Goal: Feedback & Contribution: Submit feedback/report problem

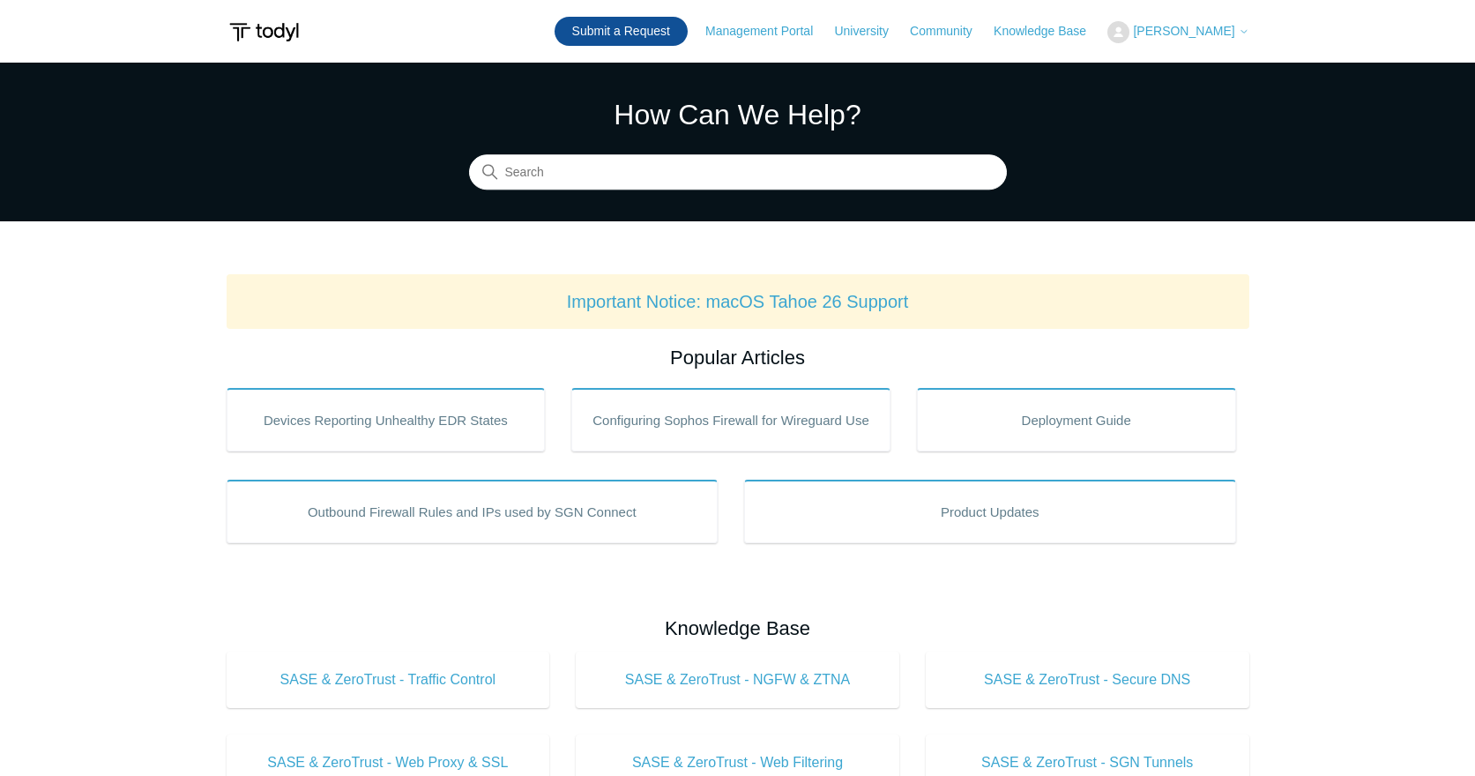
click at [651, 33] on link "Submit a Request" at bounding box center [620, 31] width 133 height 29
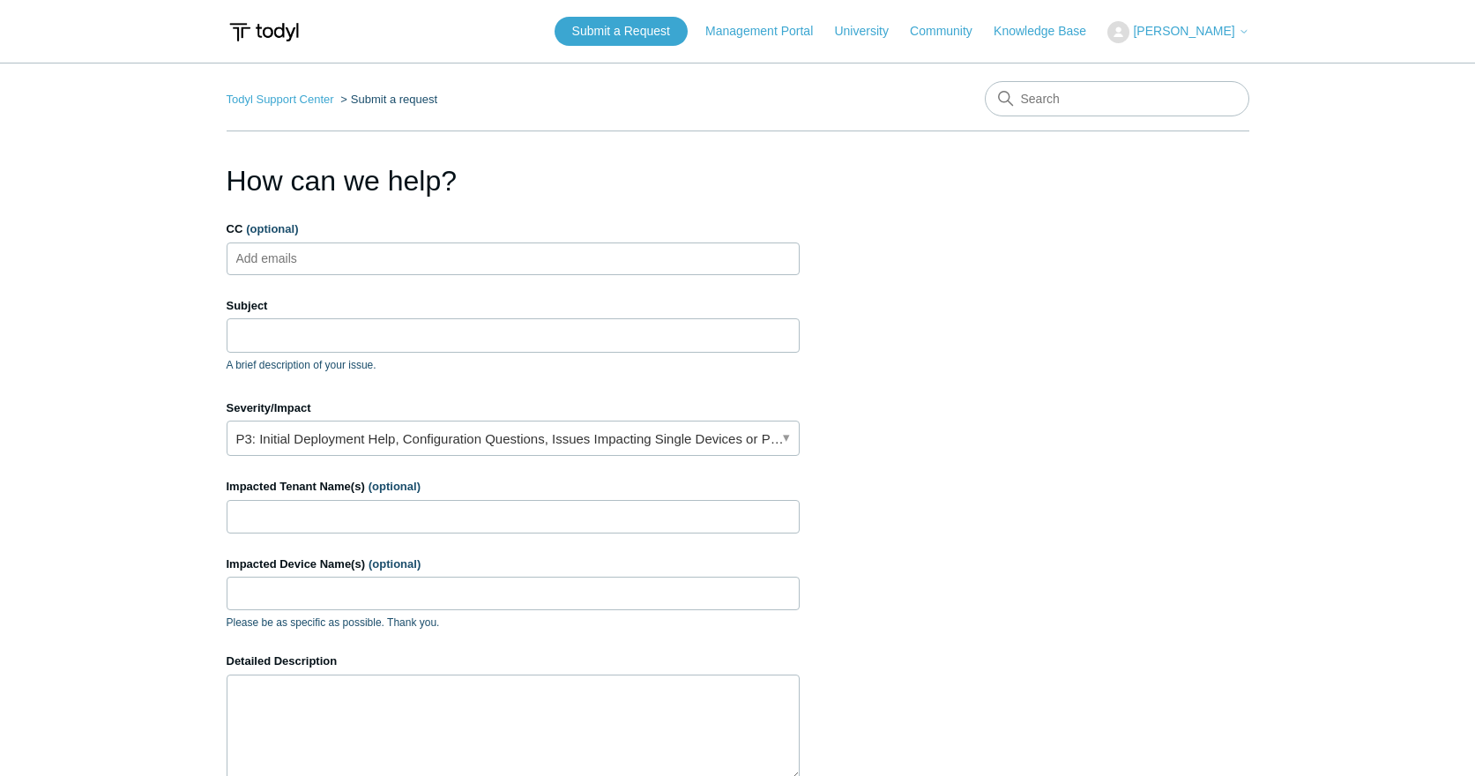
click at [461, 250] on ul "Add emails" at bounding box center [513, 258] width 573 height 33
type input "T"
type input "[EMAIL_ADDRESS][DOMAIN_NAME]"
click at [339, 338] on input "Subject" at bounding box center [513, 334] width 573 height 33
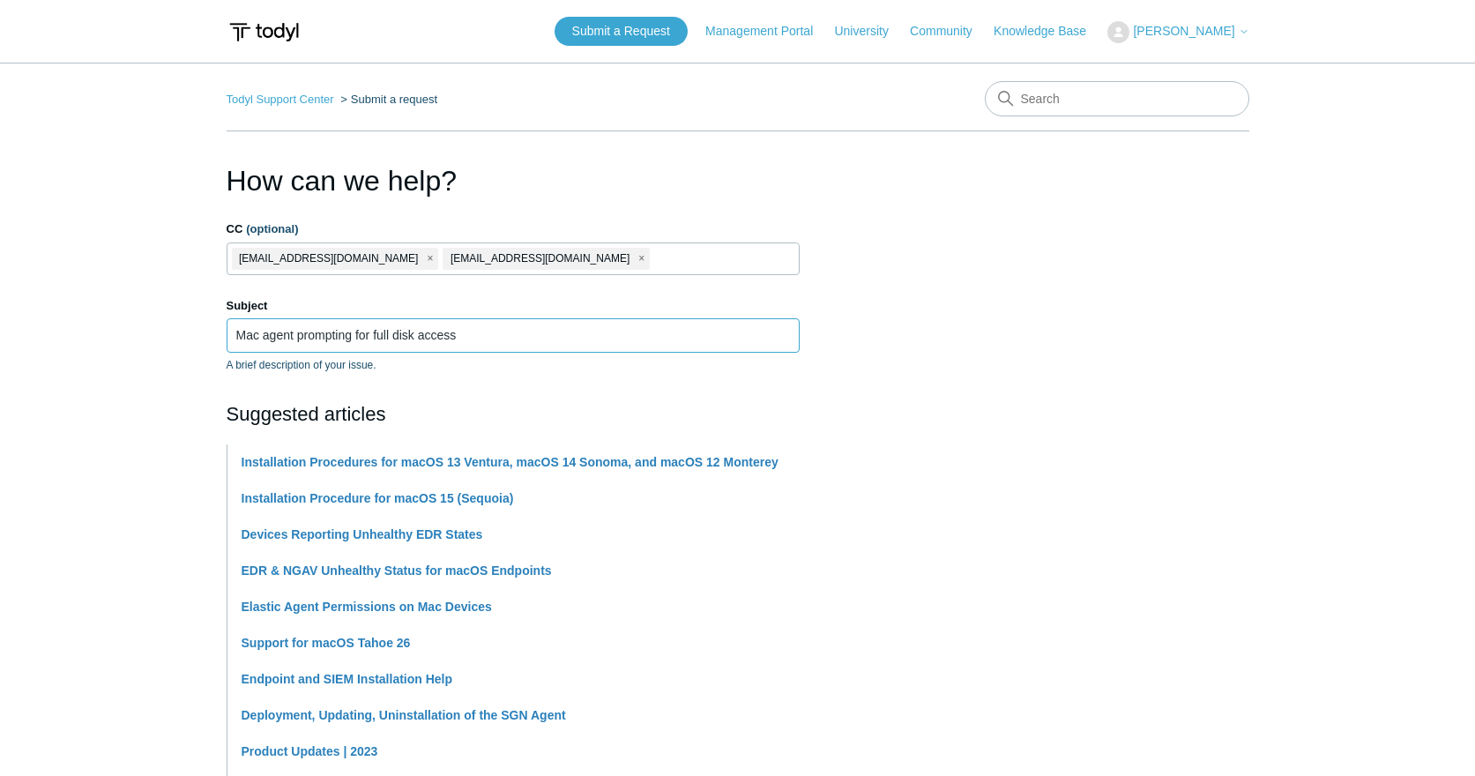
type input "Mac agent prompting for full disk access"
click at [1008, 367] on section "How can we help? CC (optional) [EMAIL_ADDRESS][DOMAIN_NAME] [EMAIL_ADDRESS][DOM…" at bounding box center [738, 780] width 1023 height 1240
click at [66, 519] on main "Todyl Support Center Submit a request How can we help? CC (optional) [EMAIL_ADD…" at bounding box center [737, 731] width 1475 height 1337
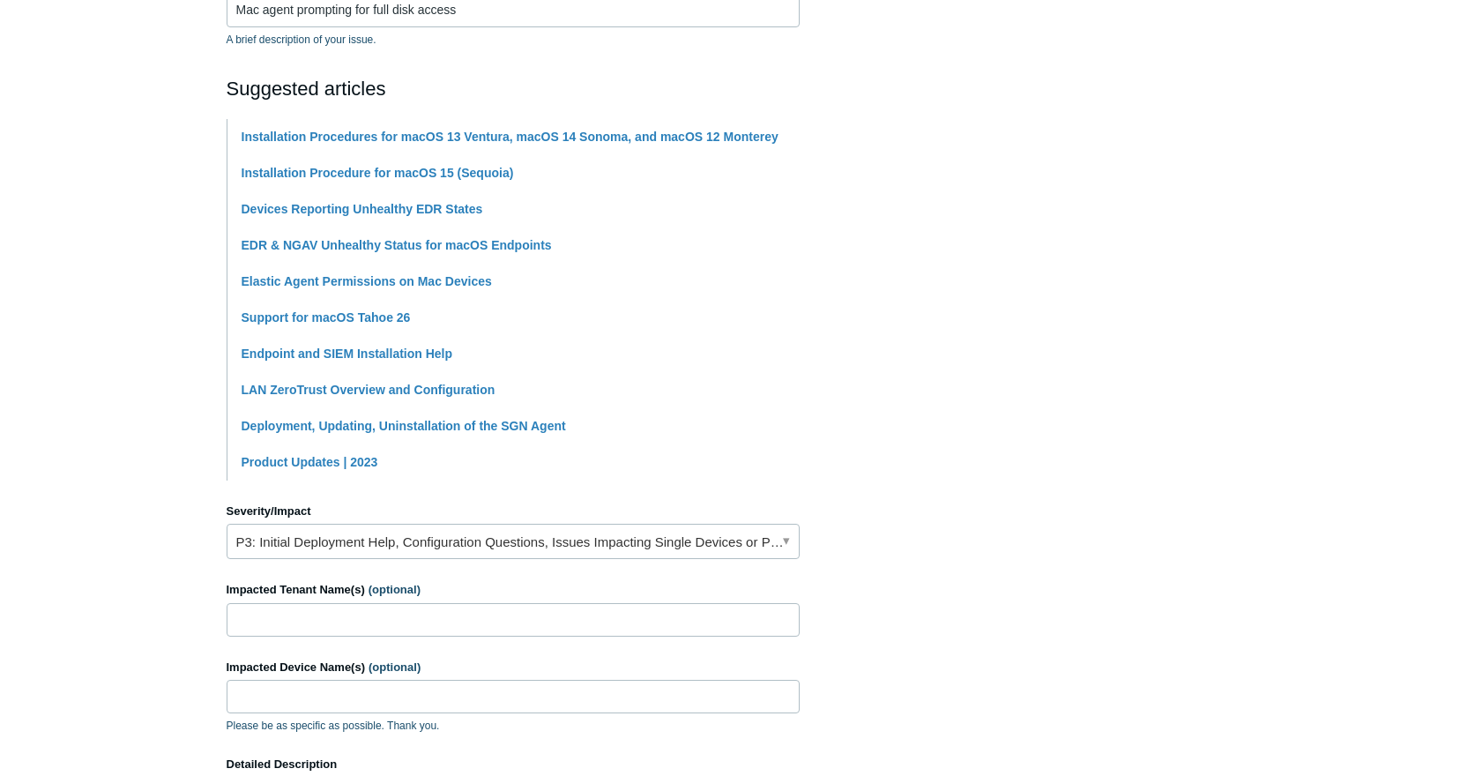
scroll to position [331, 0]
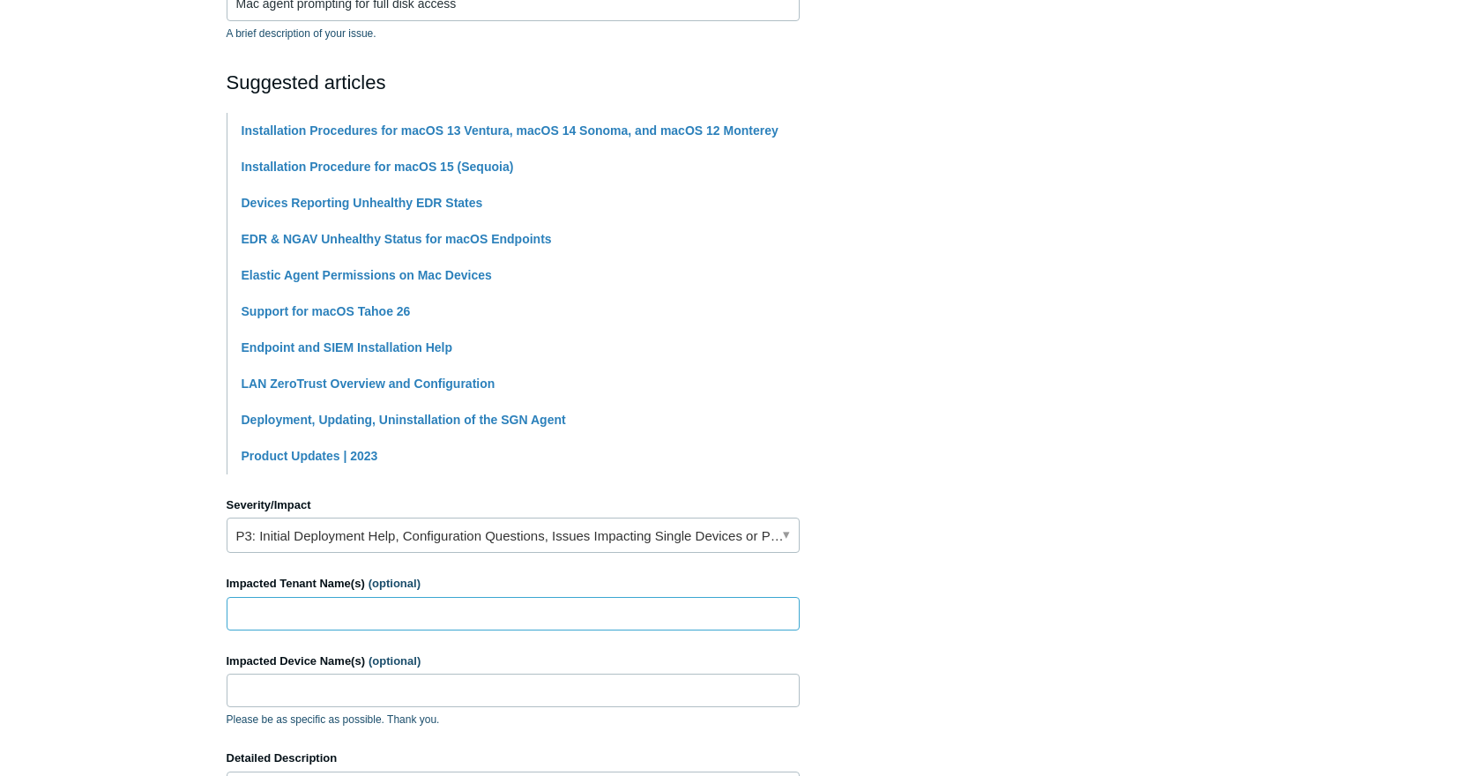
click at [327, 606] on input "Impacted Tenant Name(s) (optional)" at bounding box center [513, 613] width 573 height 33
type input "Forthright Technology partners"
click at [583, 694] on input "Impacted Device Name(s) (optional)" at bounding box center [513, 689] width 573 height 33
click at [487, 690] on input "Impacted Device Name(s) (optional)" at bounding box center [513, 689] width 573 height 33
paste input "HG Work Horse"
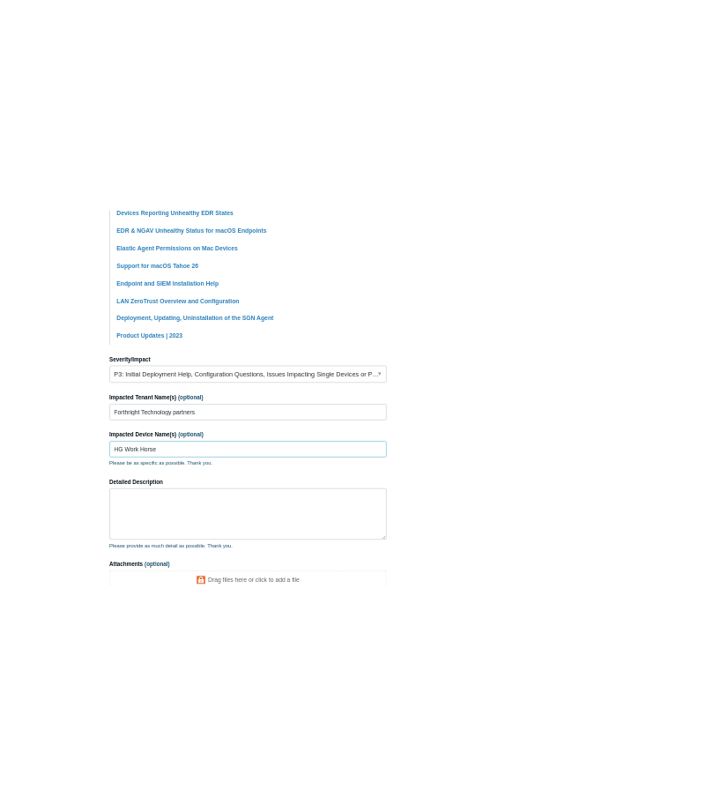
scroll to position [535, 0]
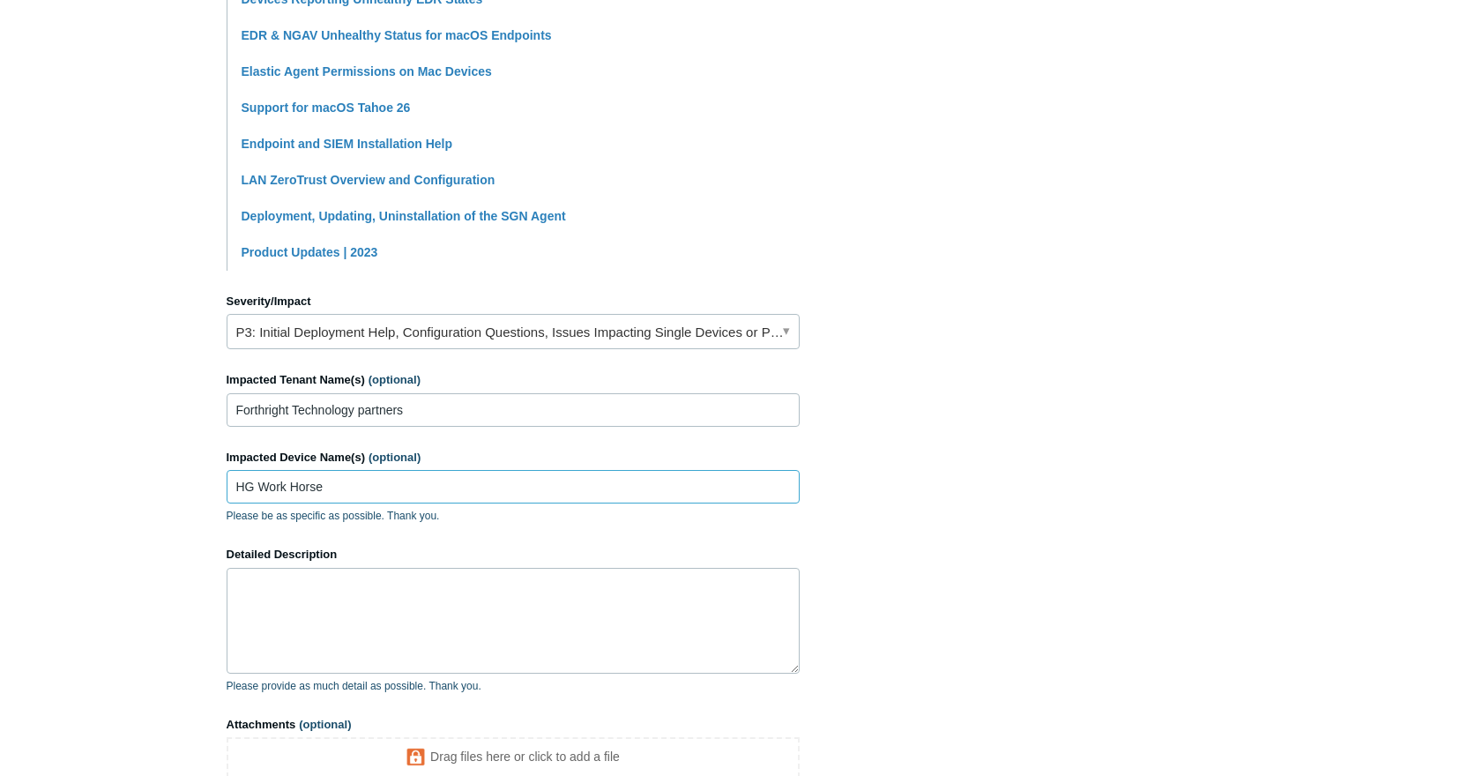
type input "HG Work Horse"
click at [495, 621] on textarea "Detailed Description" at bounding box center [513, 621] width 573 height 106
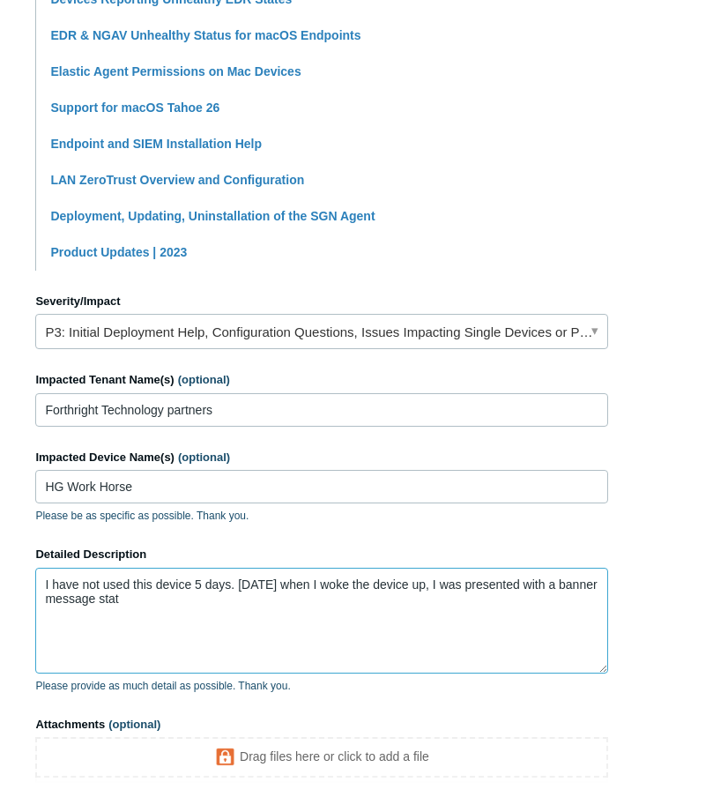
click at [44, 577] on textarea "I have not used this device 5 days. [DATE] when I woke the device up, I was pre…" at bounding box center [321, 621] width 573 height 106
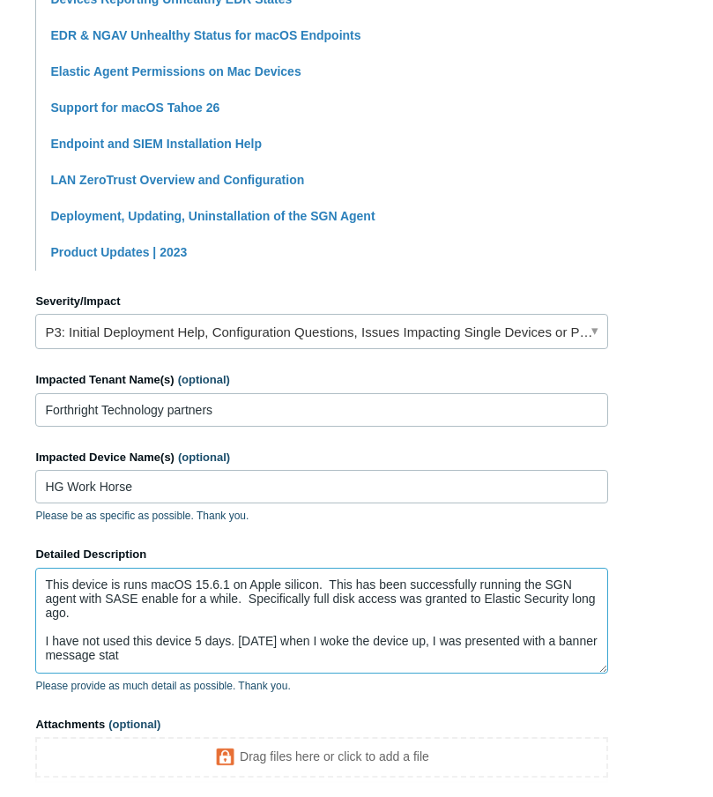
click at [292, 652] on textarea "This device is runs macOS 15.6.1 on Apple silicon. This has been successfully r…" at bounding box center [321, 621] width 573 height 106
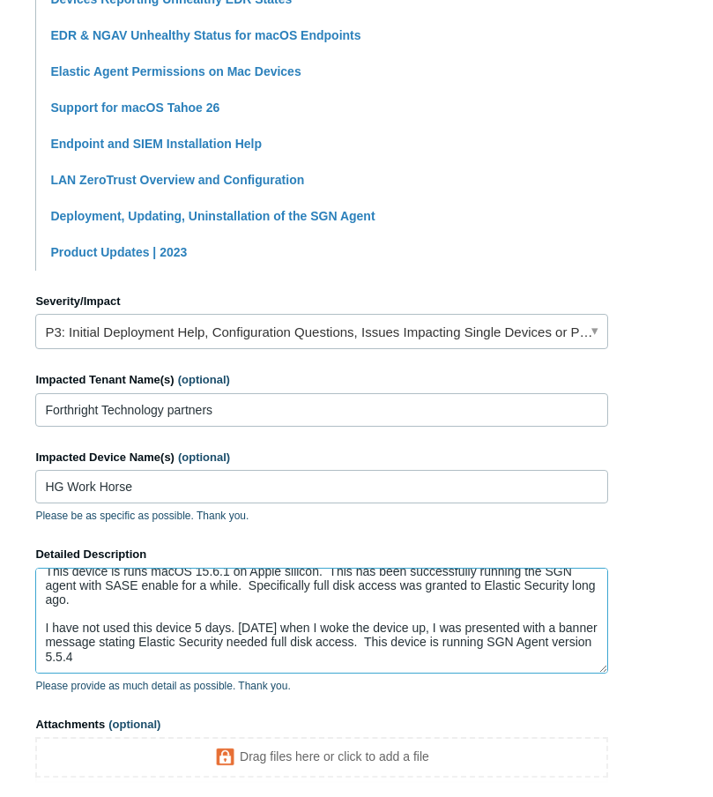
scroll to position [33, 0]
click at [169, 638] on textarea "This device is runs macOS 15.6.1 on Apple silicon. This has been successfully r…" at bounding box center [321, 621] width 573 height 106
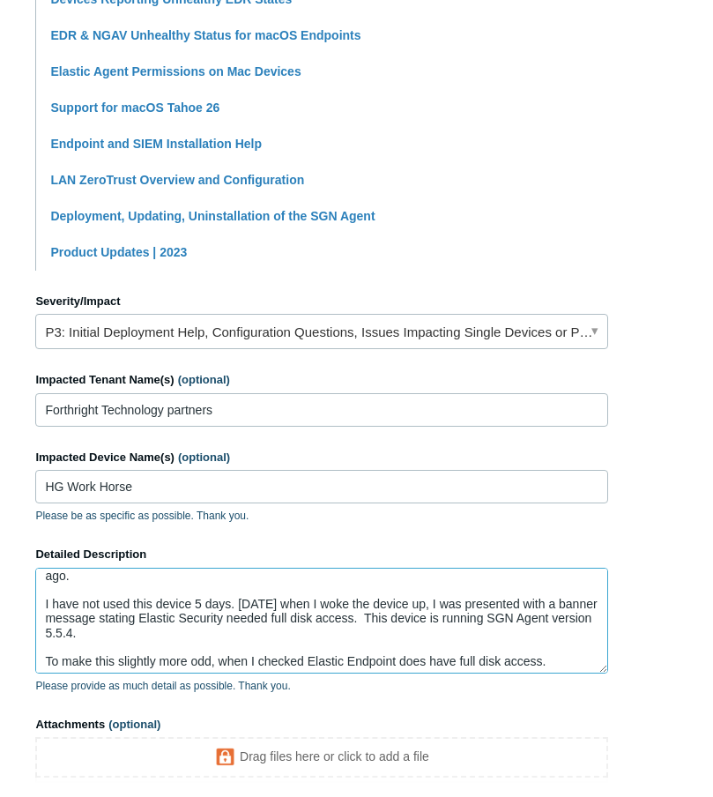
click at [227, 614] on textarea "This device is runs macOS 15.6.1 on Apple silicon. This has been successfully r…" at bounding box center [321, 621] width 573 height 106
click at [577, 660] on textarea "This device is runs macOS 15.6.1 on Apple silicon. This has been successfully r…" at bounding box center [321, 621] width 573 height 106
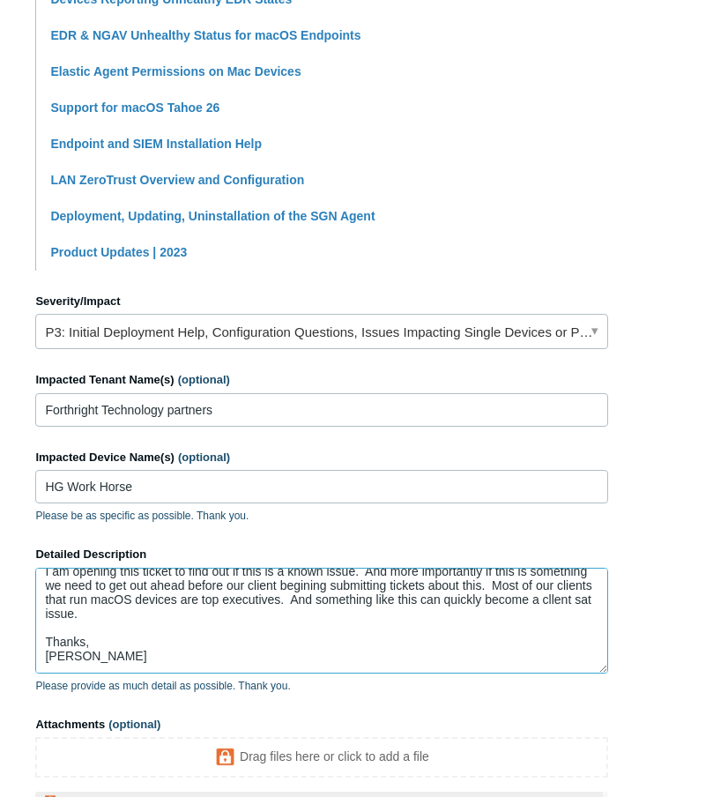
scroll to position [183, 0]
click at [643, 582] on section "How can we help? CC (optional) [EMAIL_ADDRESS][DOMAIN_NAME] [EMAIL_ADDRESS][DOM…" at bounding box center [356, 248] width 642 height 1249
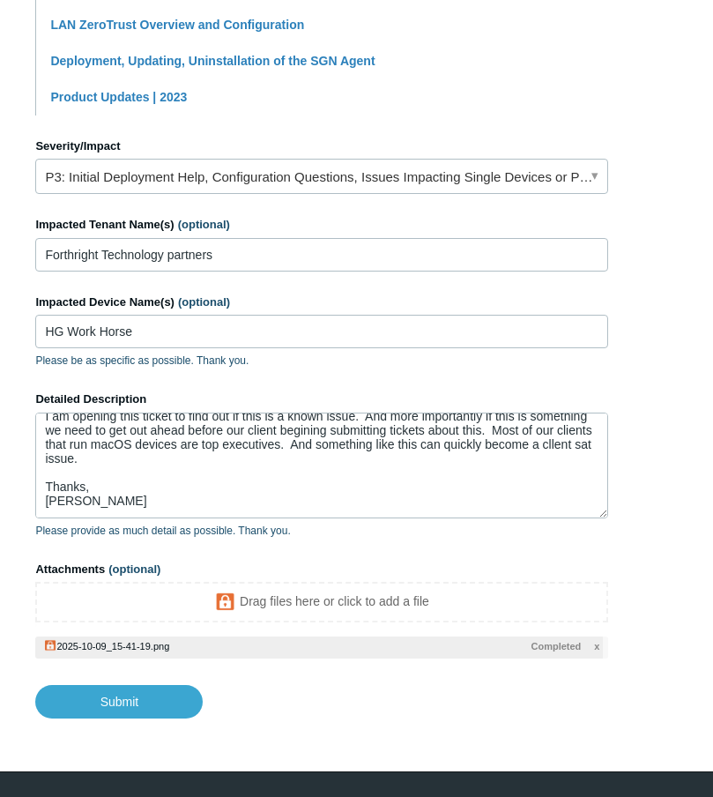
scroll to position [722, 0]
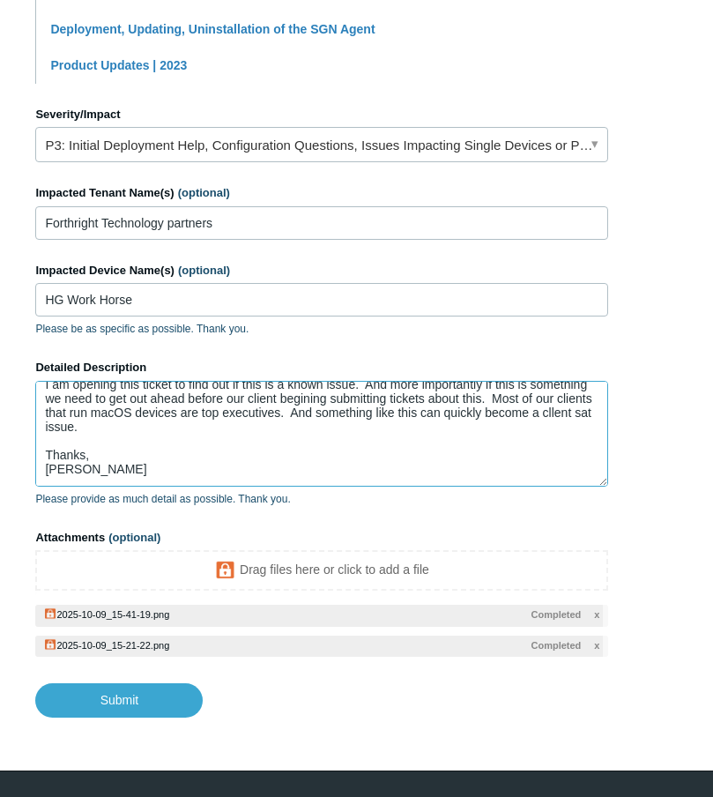
click at [200, 423] on textarea "This device is runs macOS 15.6.1 on Apple silicon. This has been successfully r…" at bounding box center [321, 434] width 573 height 106
click at [220, 391] on textarea "This device is runs macOS 15.6.1 on Apple silicon. This has been successfully r…" at bounding box center [321, 434] width 573 height 106
click at [220, 395] on textarea "This device is runs macOS 15.6.1 on Apple silicon. This has been successfully r…" at bounding box center [321, 434] width 573 height 106
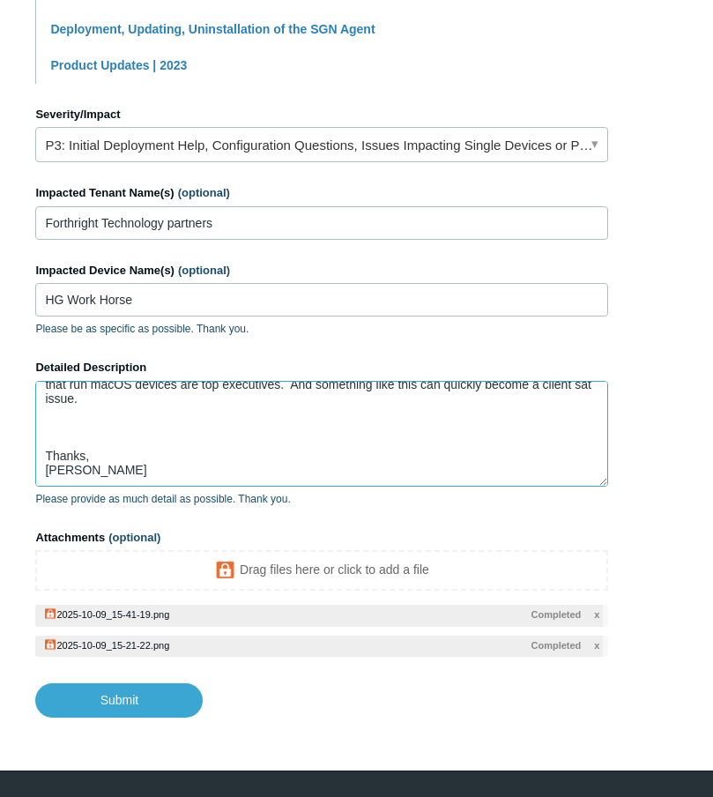
scroll to position [212, 0]
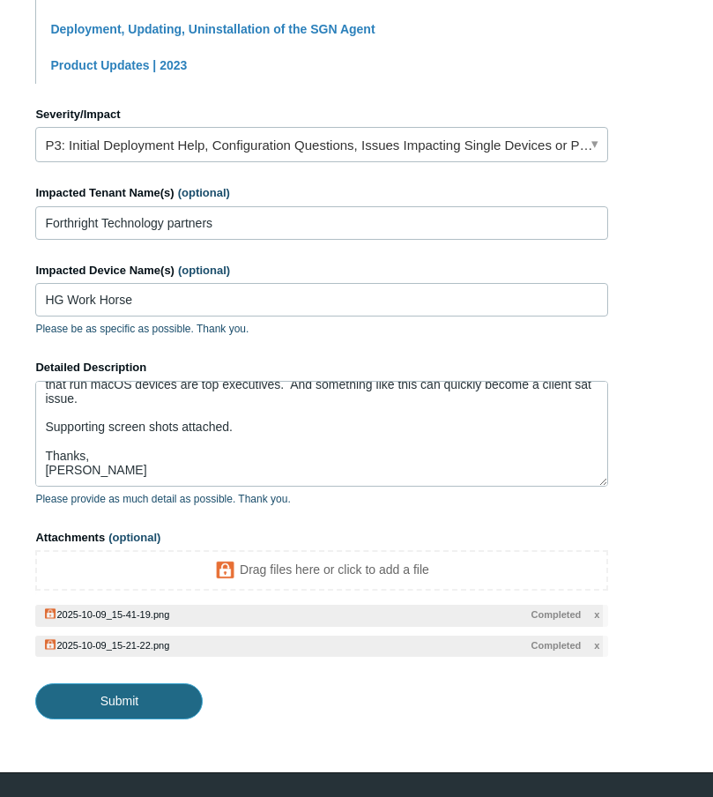
click at [130, 704] on input "Submit" at bounding box center [118, 700] width 167 height 35
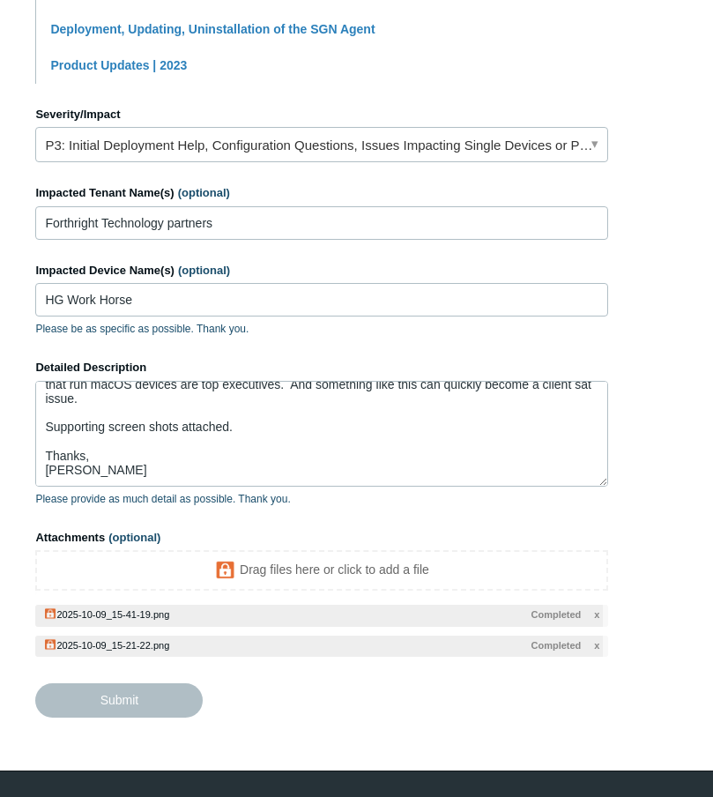
type textarea "This device is runs macOS 15.6.1 on Apple silicon. This has been successfully r…"
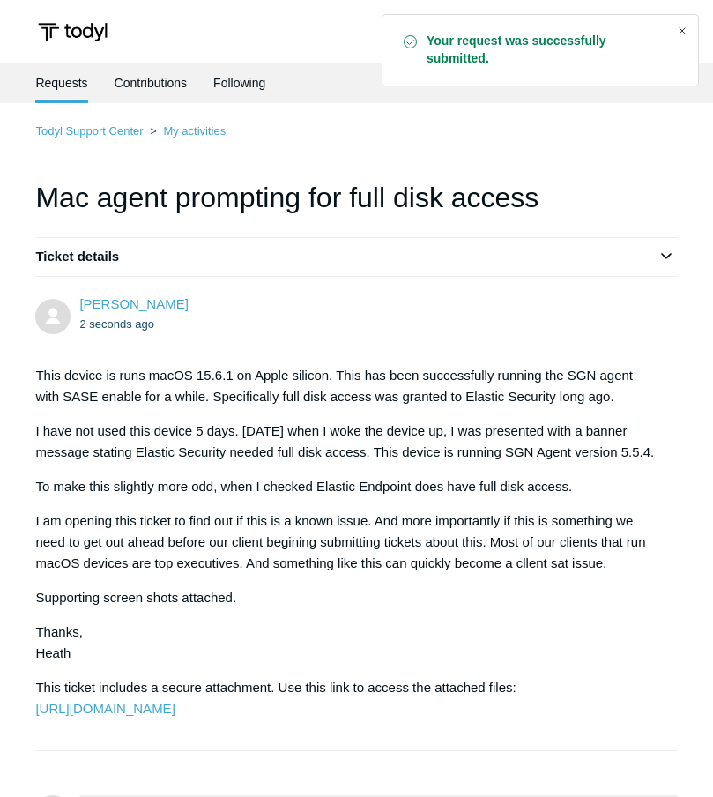
click at [688, 33] on div "Close" at bounding box center [682, 31] width 25 height 25
